Goal: Entertainment & Leisure: Consume media (video, audio)

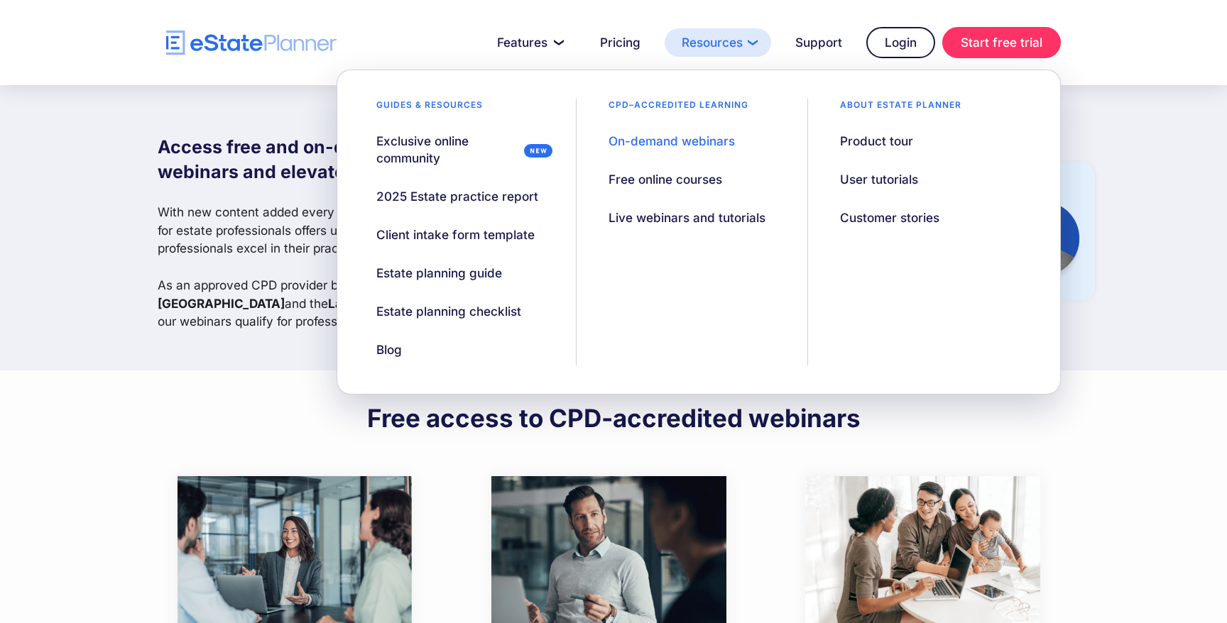
click at [710, 36] on link "Resources" at bounding box center [718, 42] width 107 height 28
click at [682, 138] on div "On-demand webinars" at bounding box center [672, 141] width 126 height 17
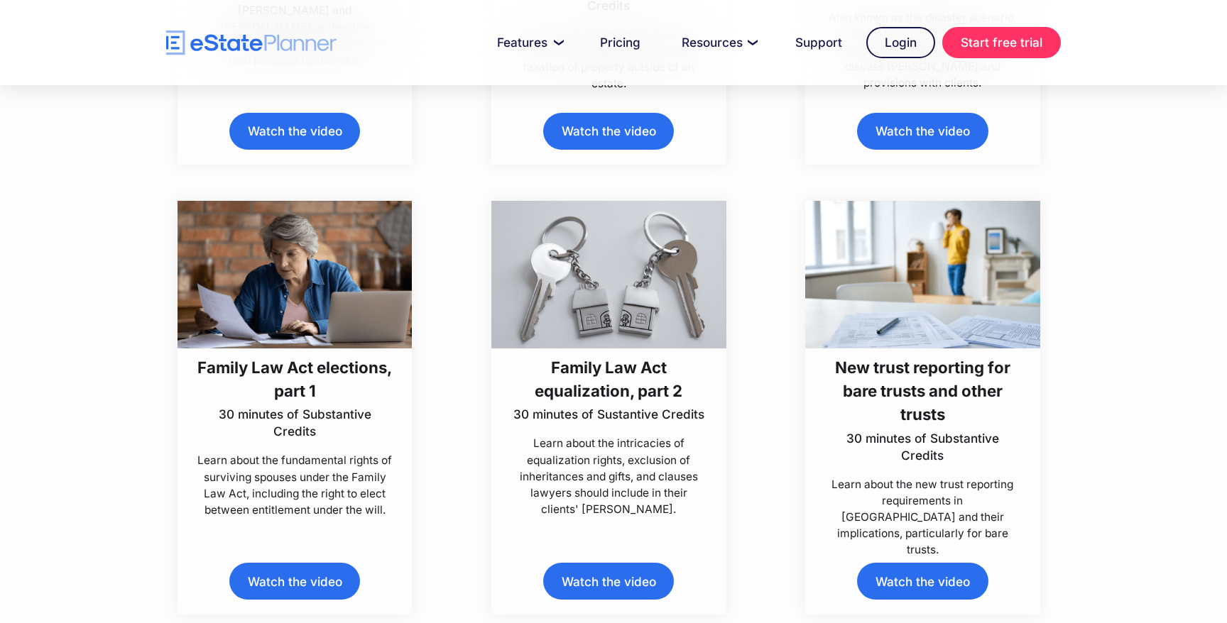
scroll to position [2978, 0]
click at [926, 573] on link "Watch the video" at bounding box center [922, 580] width 131 height 36
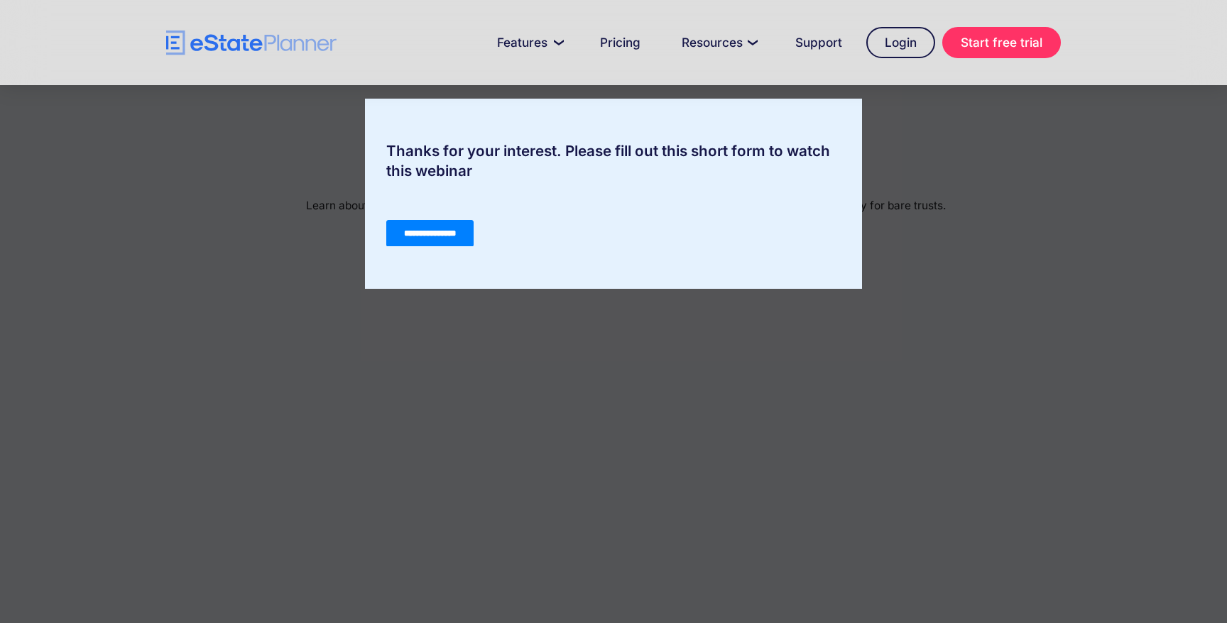
click at [446, 232] on input "**********" at bounding box center [429, 233] width 87 height 27
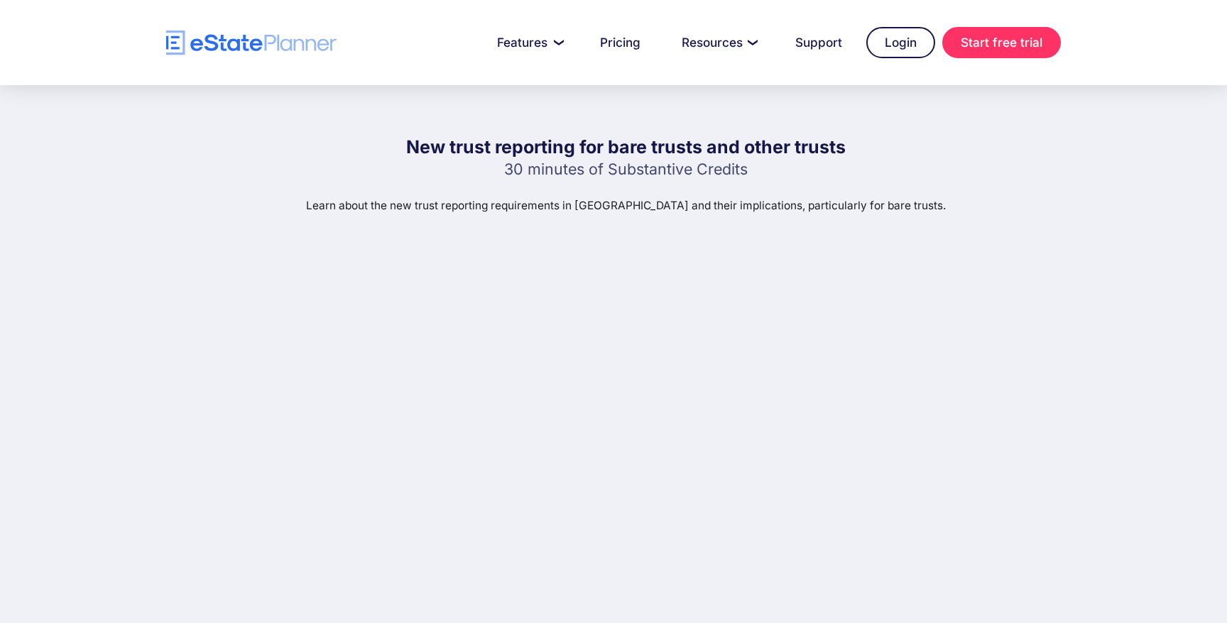
scroll to position [427, 0]
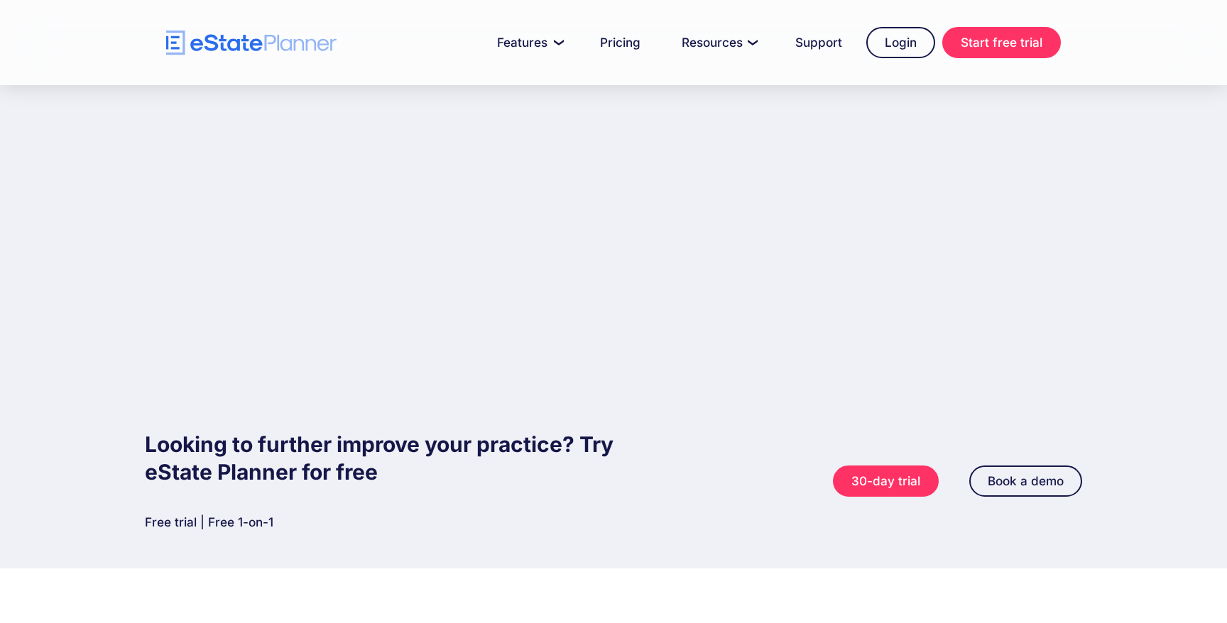
click at [623, 486] on div "30-day trial Book a demo" at bounding box center [848, 481] width 469 height 31
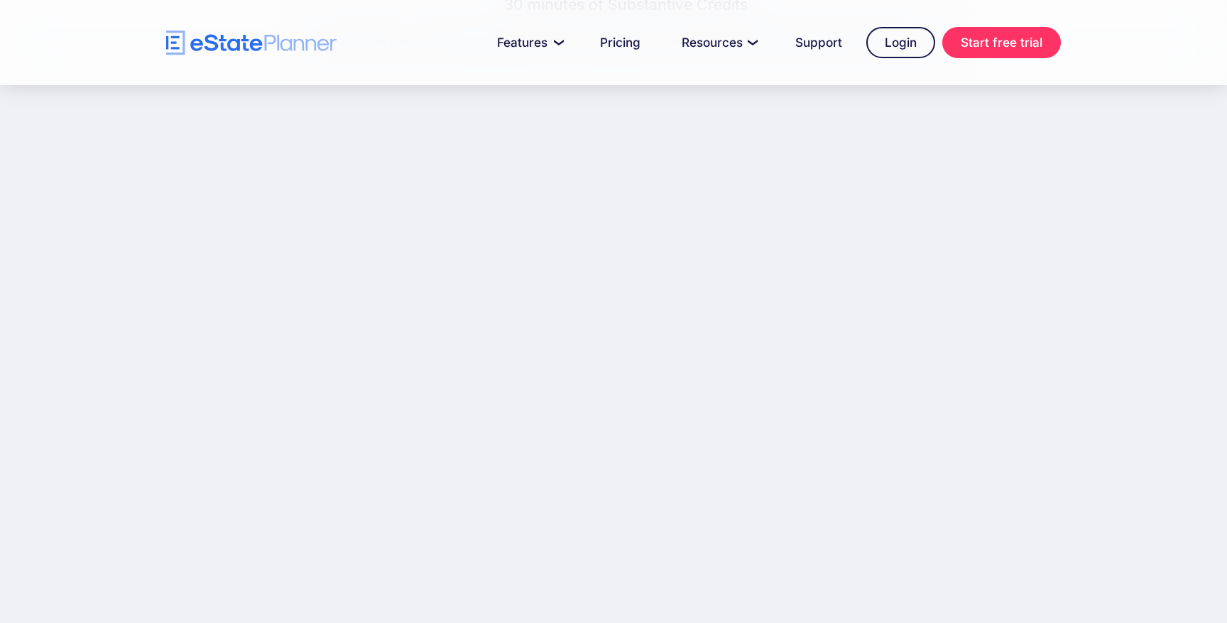
scroll to position [163, 0]
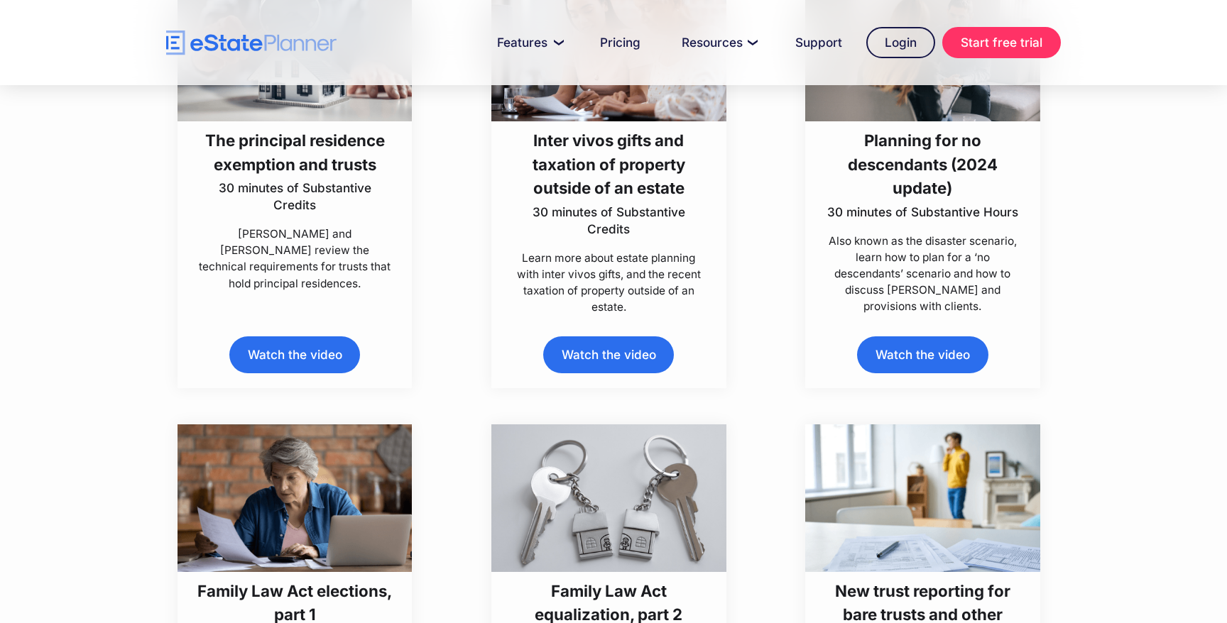
scroll to position [2750, 0]
